Goal: Transaction & Acquisition: Purchase product/service

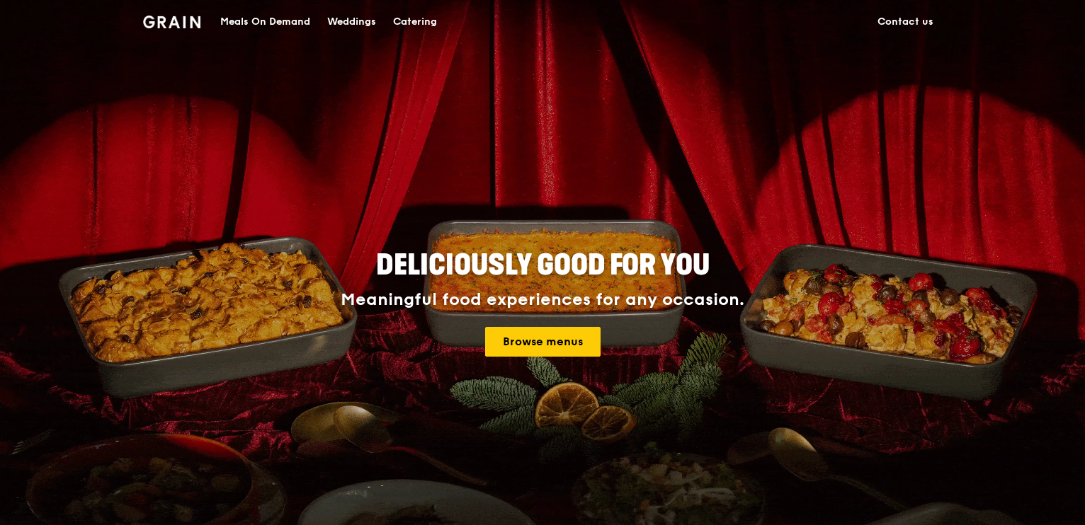
click at [287, 22] on div "Meals On Demand" at bounding box center [265, 22] width 90 height 42
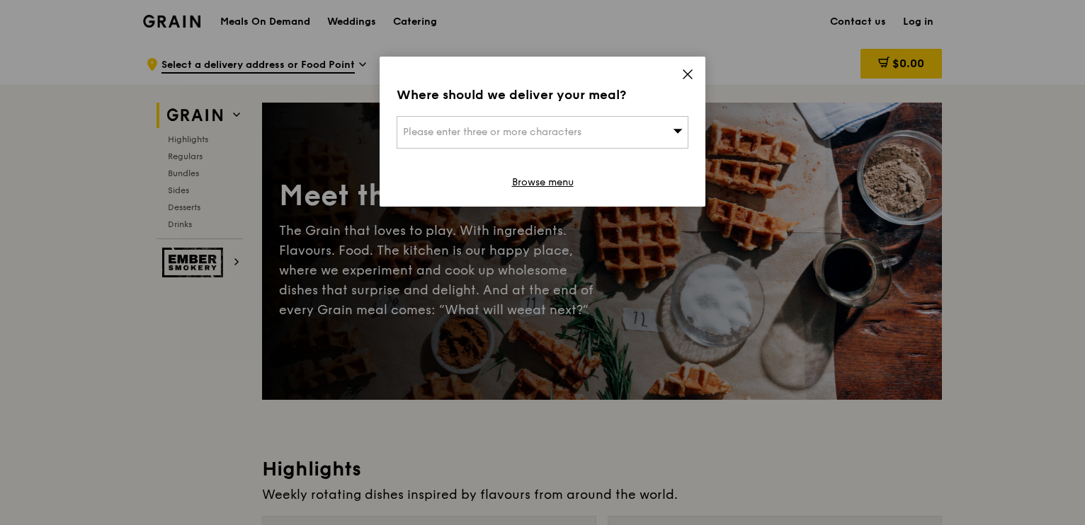
click at [566, 135] on span "Please enter three or more characters" at bounding box center [492, 132] width 178 height 12
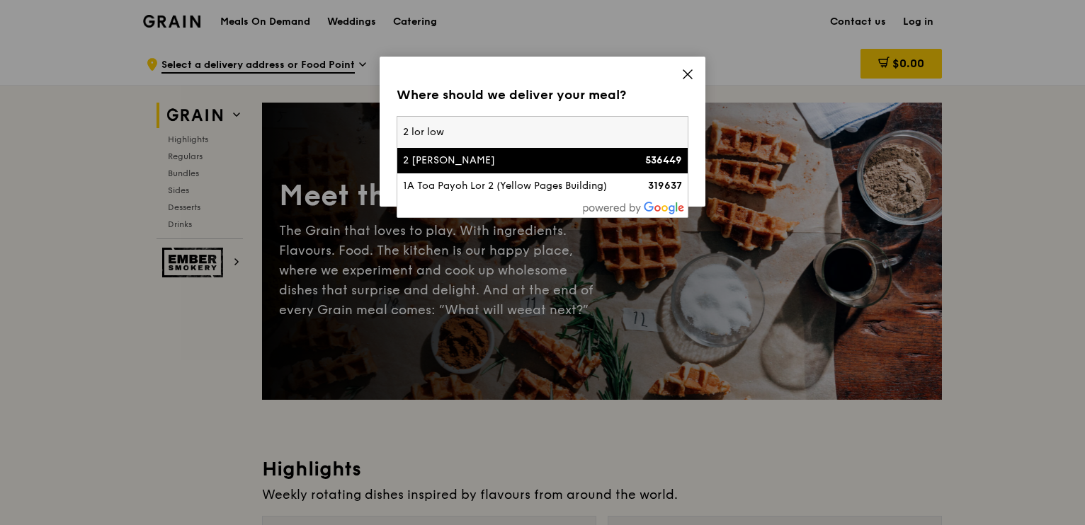
type input "2 lor low"
click at [569, 156] on div "2 [PERSON_NAME]" at bounding box center [508, 161] width 210 height 14
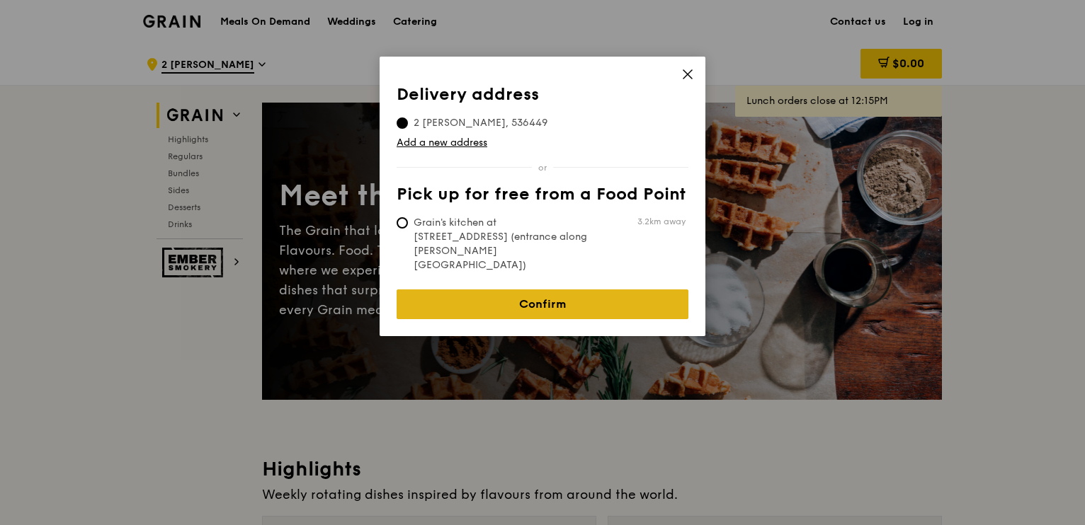
click at [558, 290] on link "Confirm" at bounding box center [543, 305] width 292 height 30
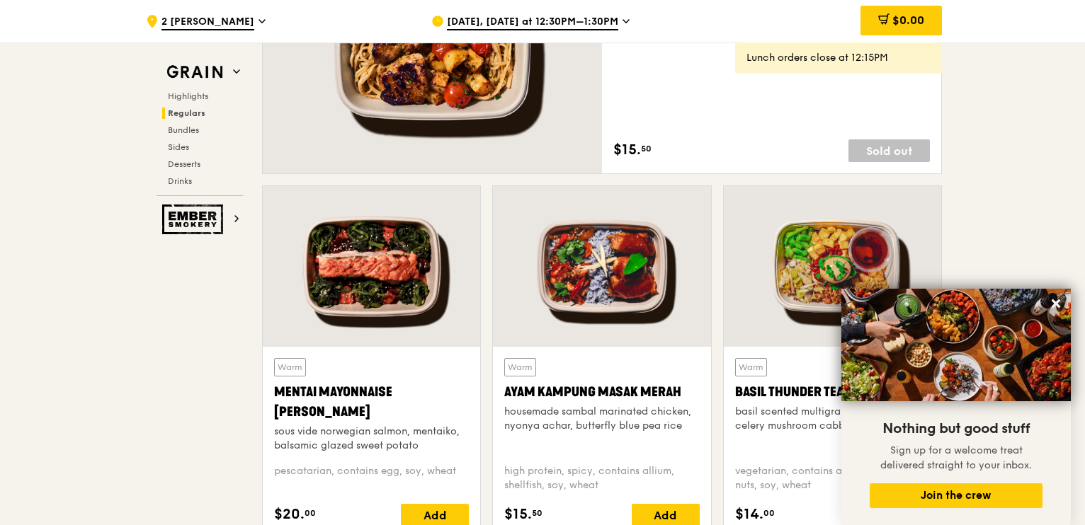
scroll to position [1110, 0]
click at [1058, 309] on icon at bounding box center [1055, 303] width 13 height 13
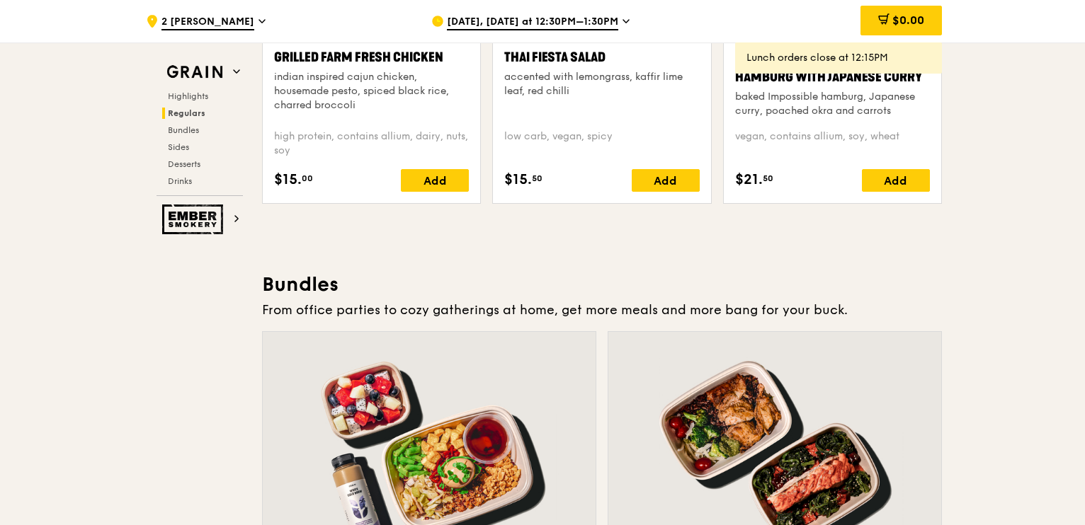
scroll to position [1812, 0]
